Goal: Find specific page/section: Find specific page/section

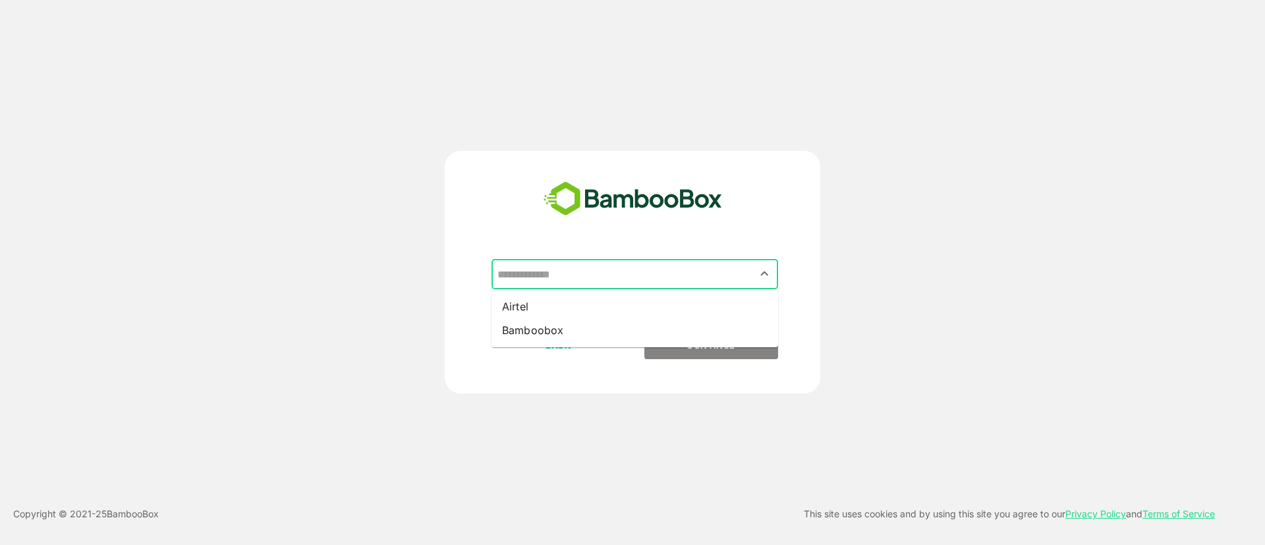
click at [622, 269] on input "text" at bounding box center [634, 274] width 281 height 25
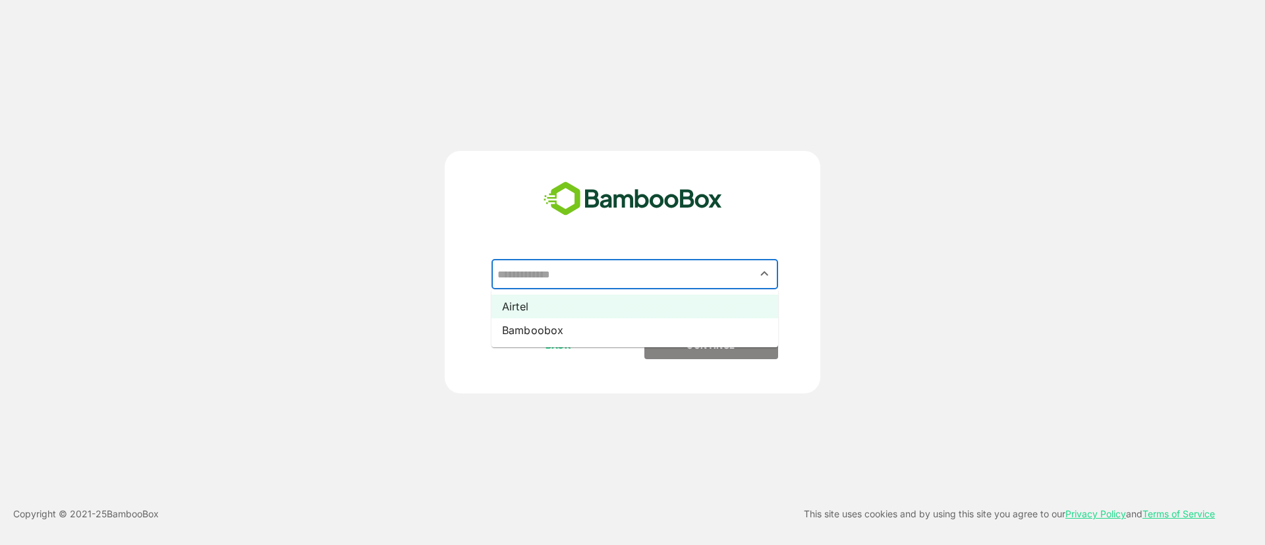
click at [626, 300] on li "Airtel" at bounding box center [634, 306] width 287 height 24
type input "******"
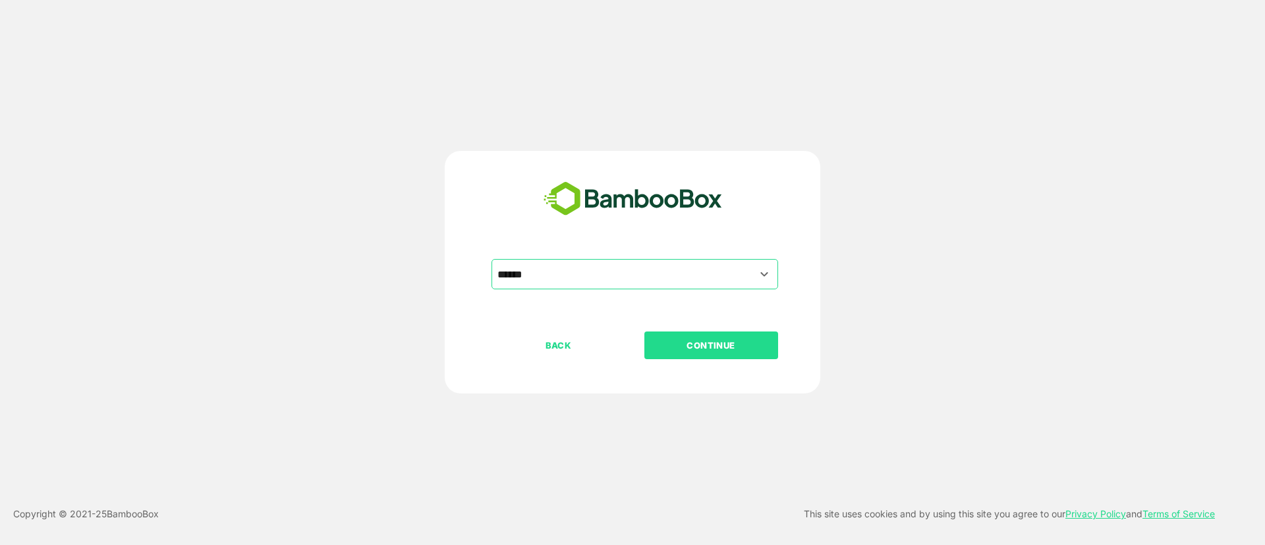
click at [665, 333] on button "CONTINUE" at bounding box center [711, 345] width 134 height 28
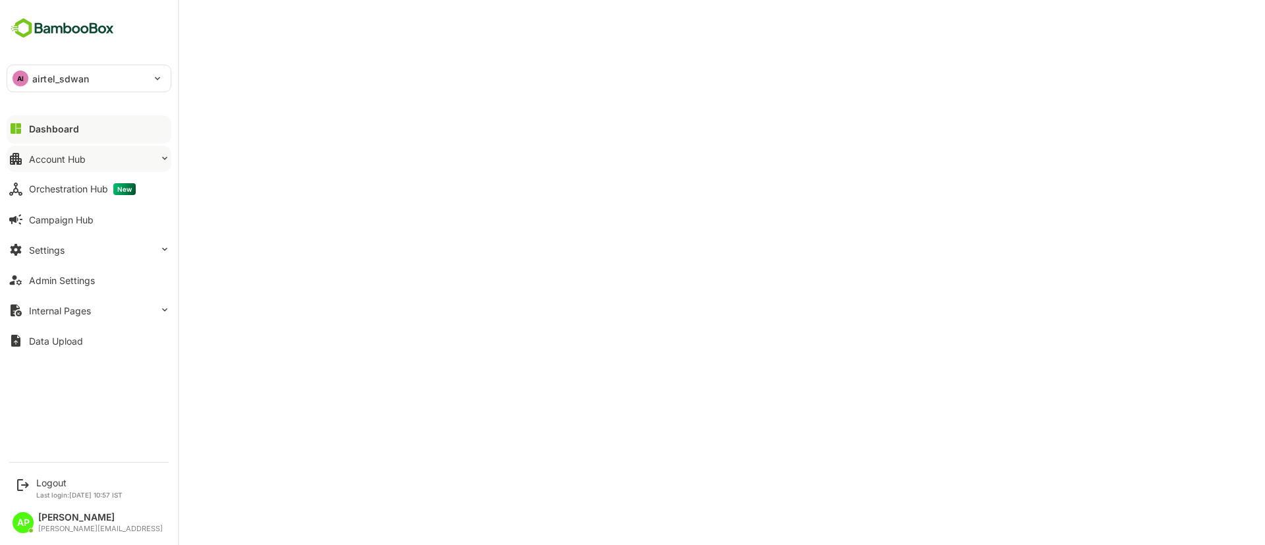
click at [88, 163] on button "Account Hub" at bounding box center [89, 159] width 165 height 26
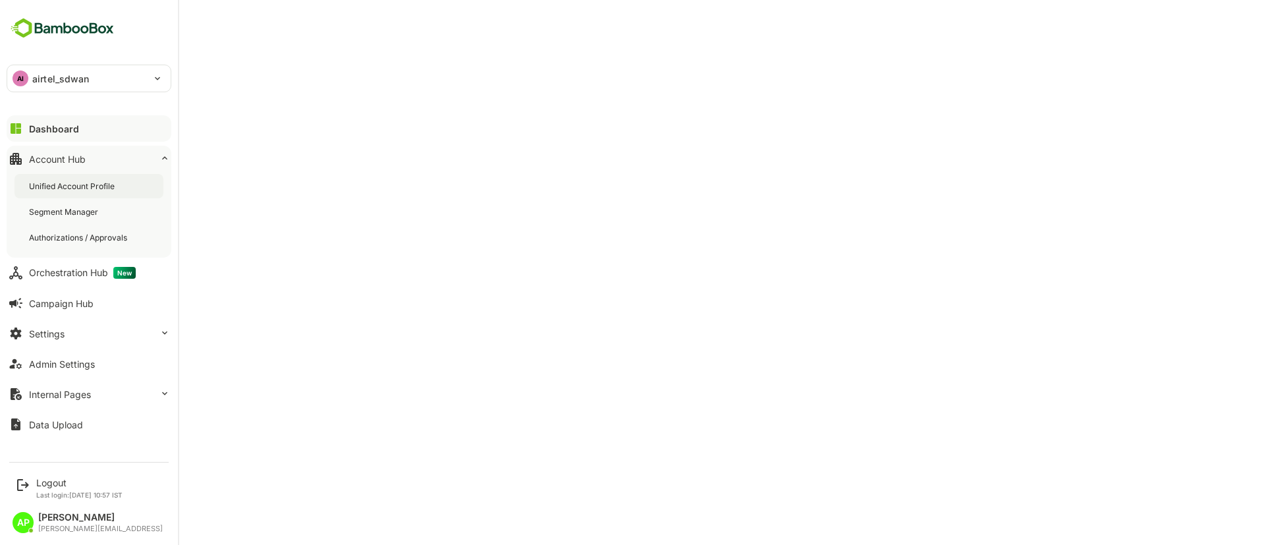
click at [75, 185] on div "Unified Account Profile" at bounding box center [73, 186] width 88 height 11
